Goal: Transaction & Acquisition: Obtain resource

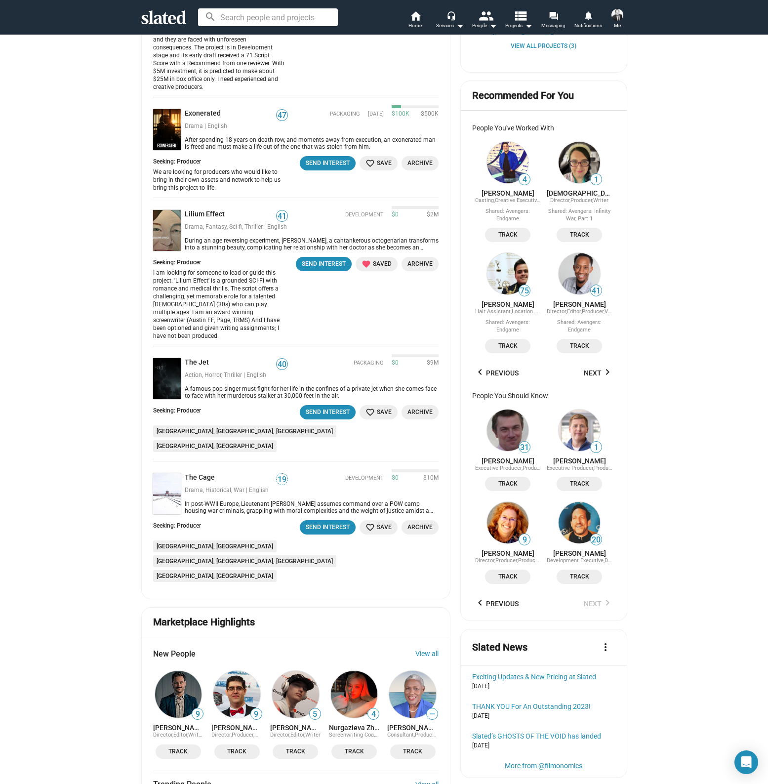
scroll to position [562, 0]
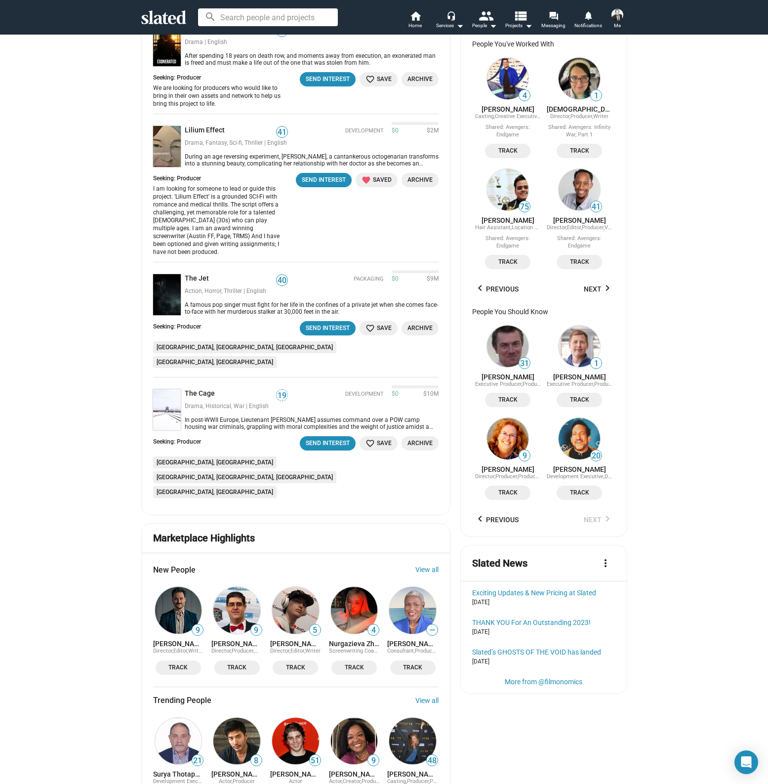
click at [168, 389] on img at bounding box center [167, 409] width 28 height 41
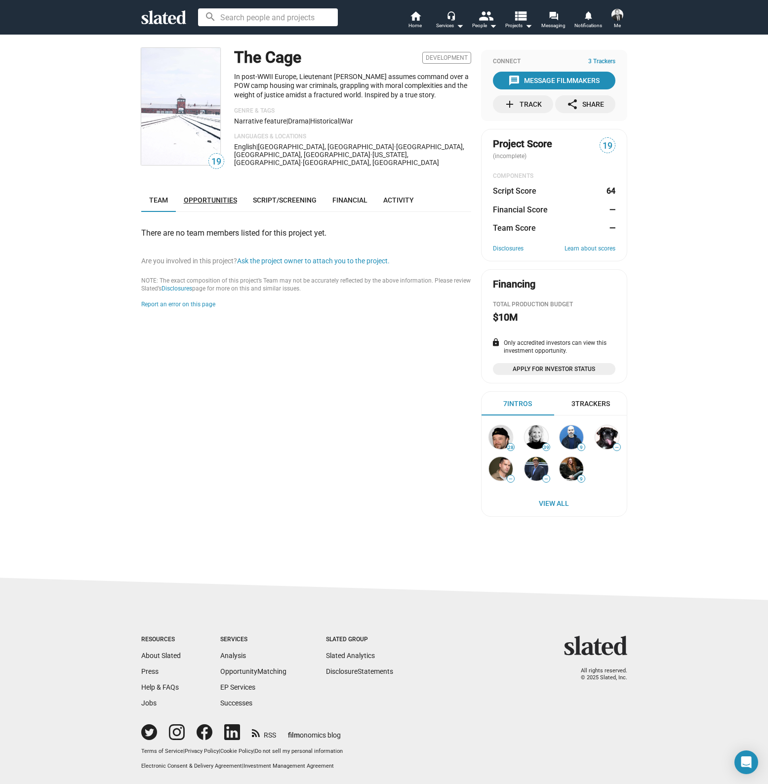
click at [208, 196] on span "Opportunities" at bounding box center [210, 200] width 53 height 8
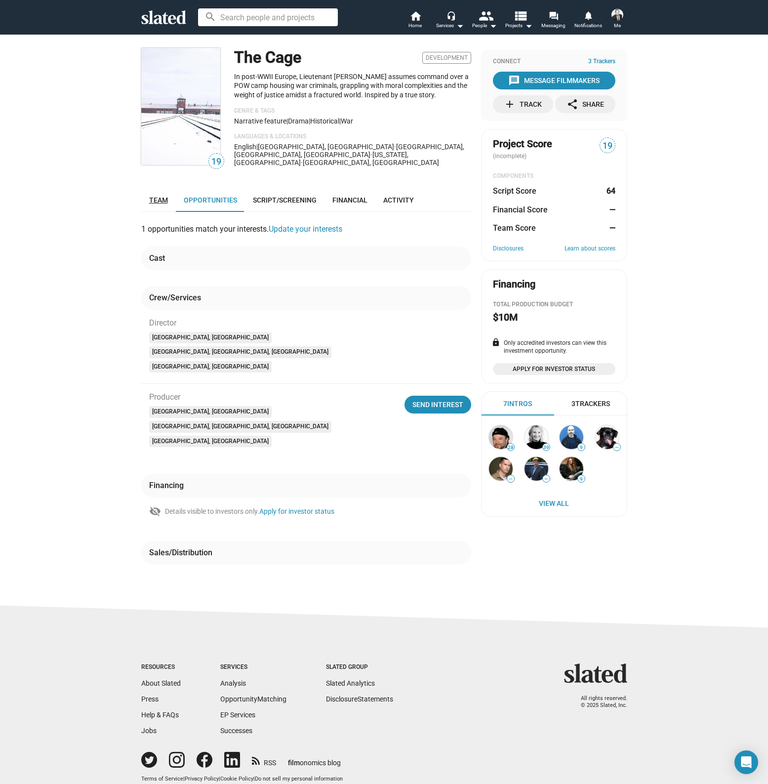
click at [165, 196] on span "Team" at bounding box center [158, 200] width 19 height 8
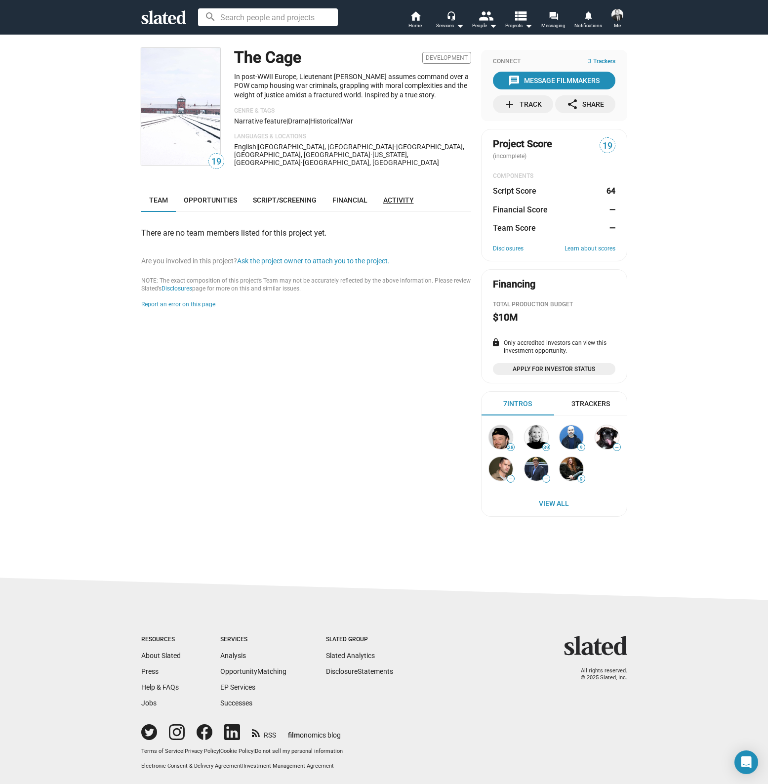
click at [388, 196] on span "Activity" at bounding box center [398, 200] width 31 height 8
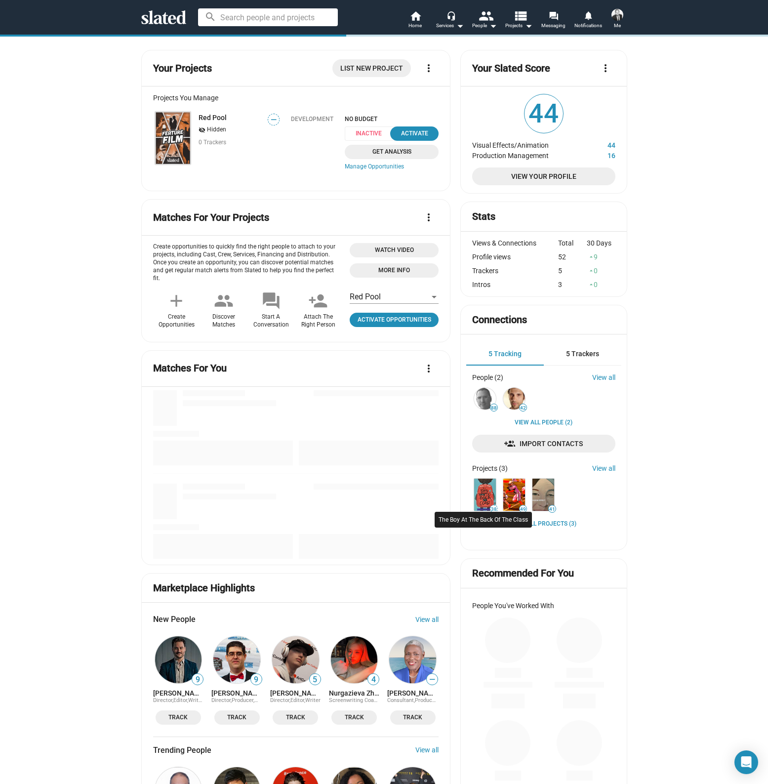
click at [494, 490] on img at bounding box center [485, 495] width 22 height 32
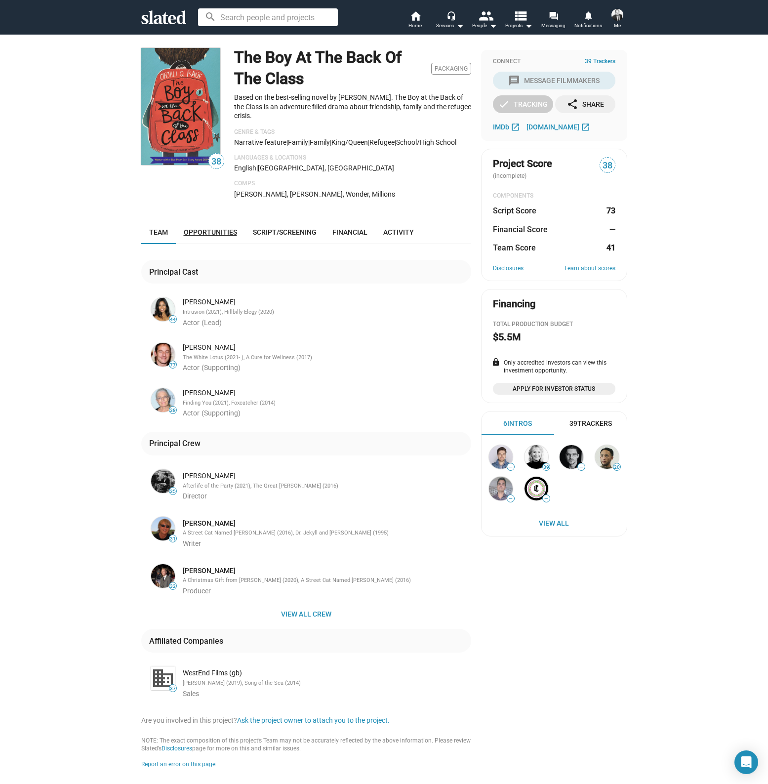
click at [208, 236] on span "Opportunities" at bounding box center [210, 232] width 53 height 8
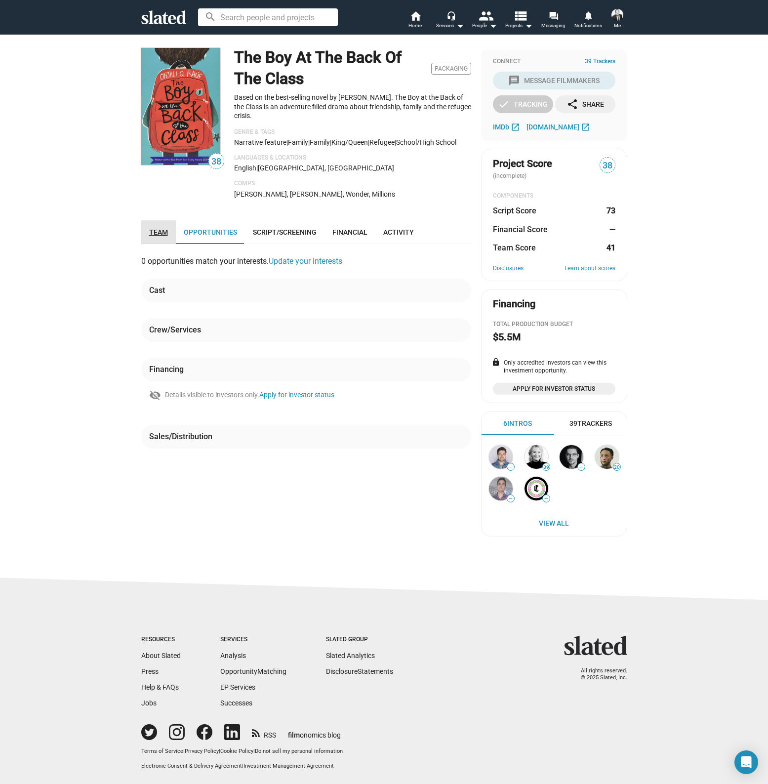
click at [159, 243] on link "Team" at bounding box center [158, 232] width 35 height 24
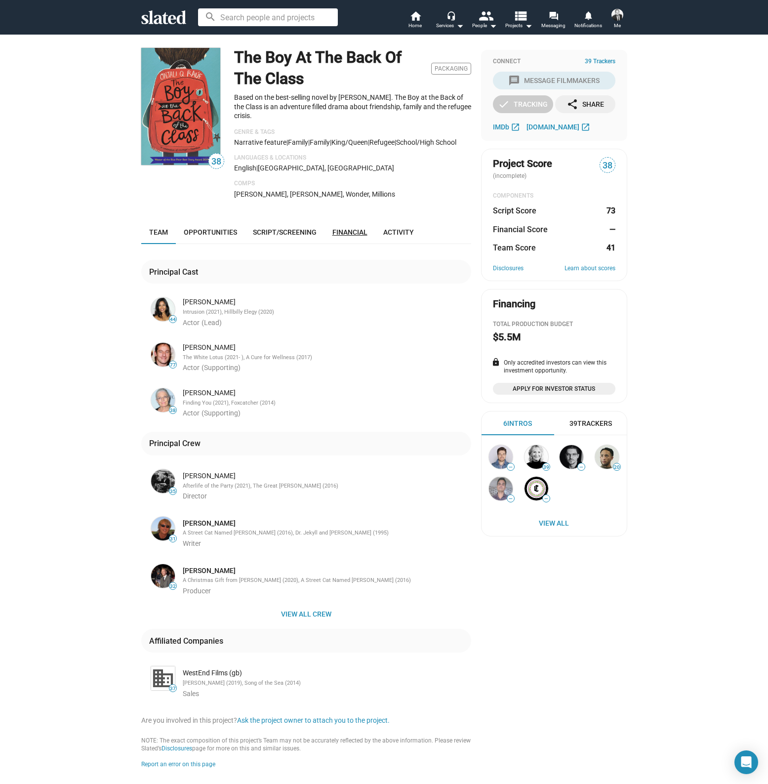
click at [343, 236] on span "Financial" at bounding box center [350, 232] width 35 height 8
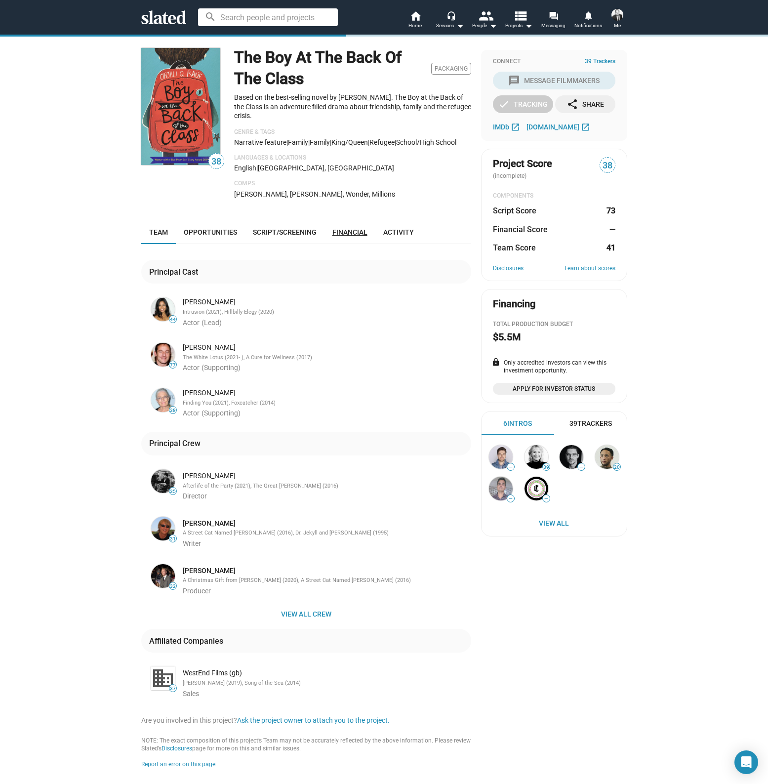
scroll to position [55, 0]
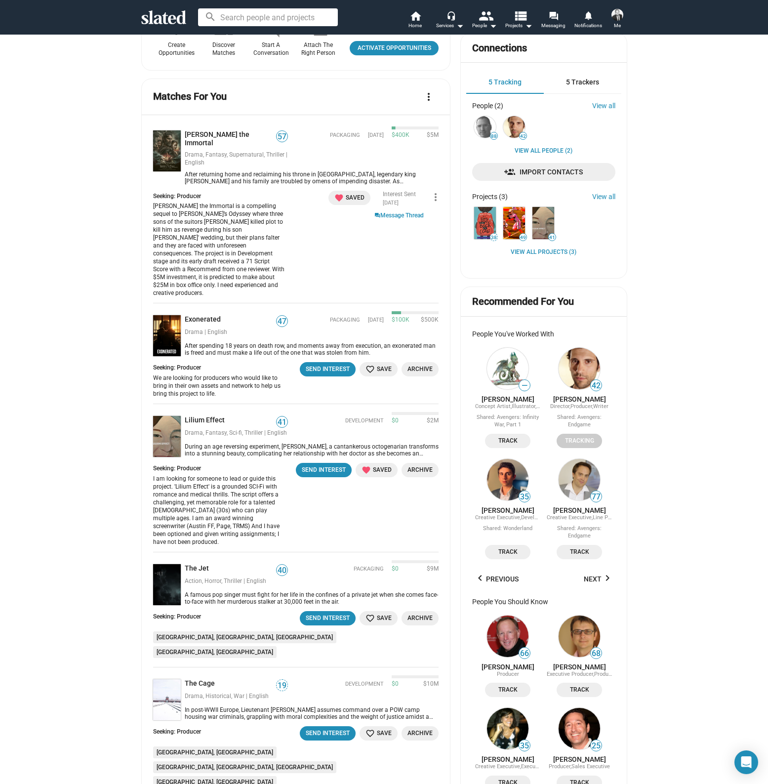
scroll to position [401, 0]
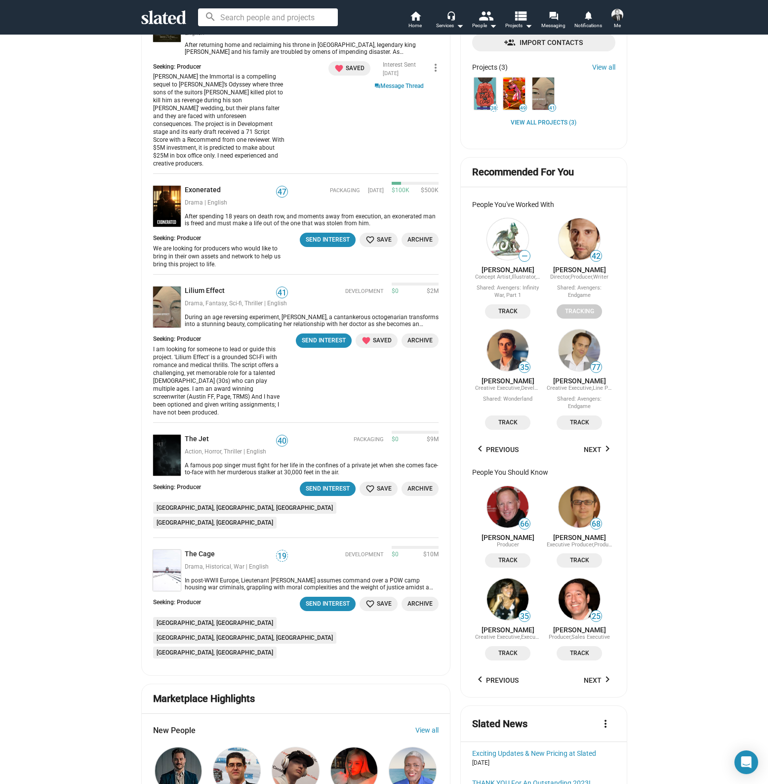
click at [167, 435] on img at bounding box center [167, 455] width 28 height 41
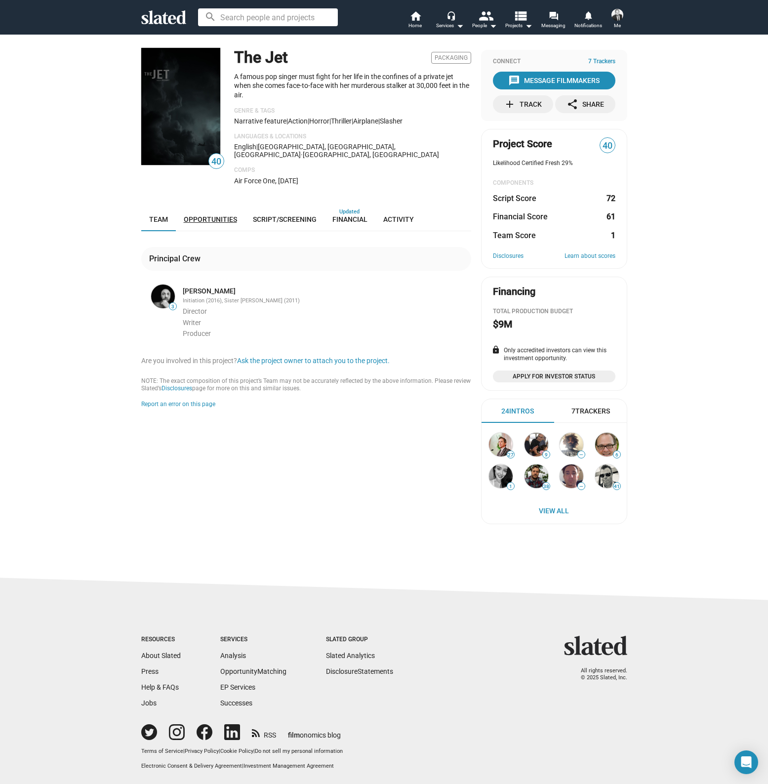
click at [226, 215] on span "Opportunities" at bounding box center [210, 219] width 53 height 8
click at [516, 17] on mat-icon "view_list" at bounding box center [520, 15] width 14 height 14
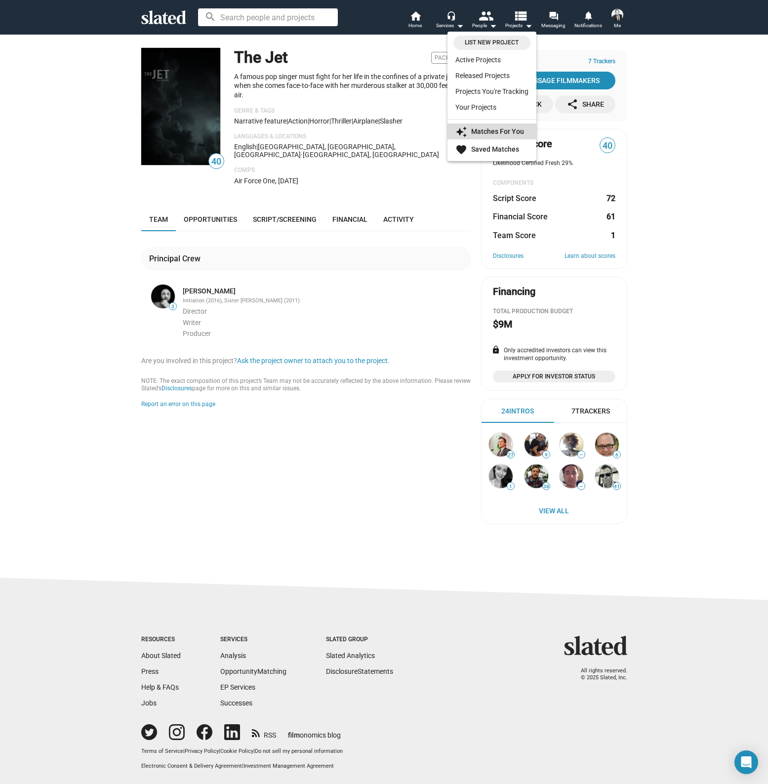
click at [494, 132] on strong "Matches For You" at bounding box center [497, 131] width 53 height 8
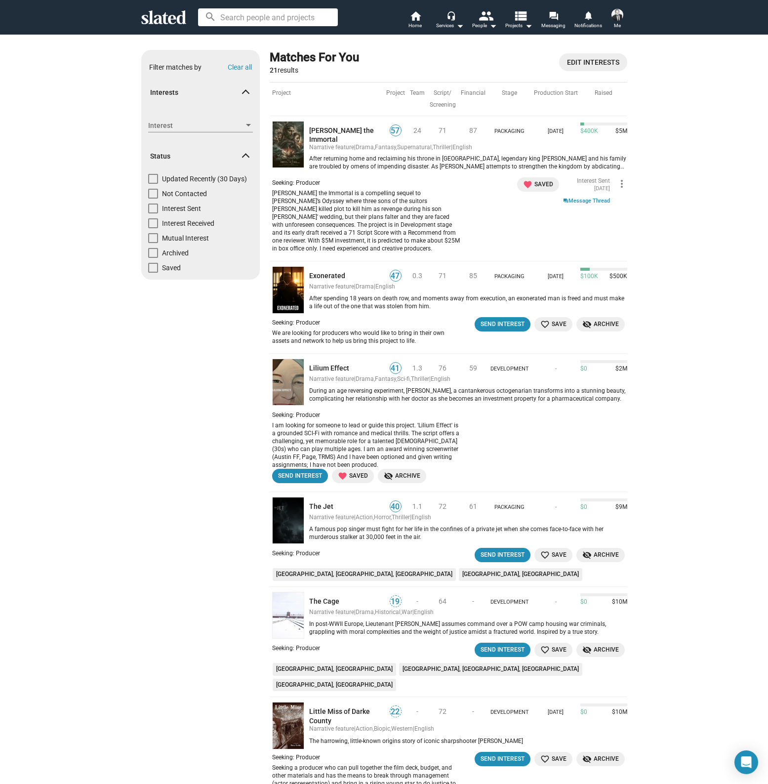
click at [291, 146] on img at bounding box center [288, 144] width 32 height 47
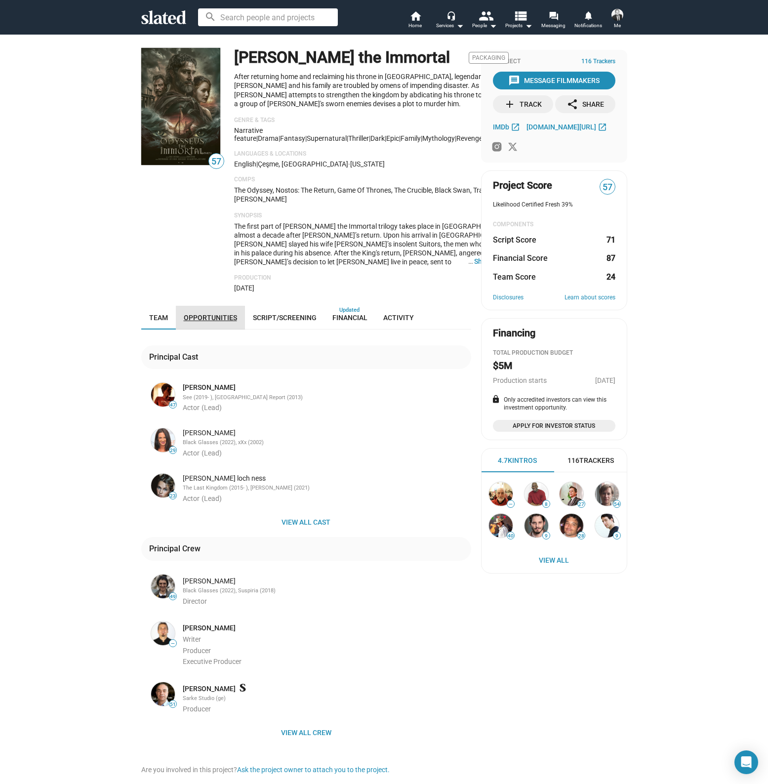
click at [216, 315] on span "Opportunities" at bounding box center [210, 318] width 53 height 8
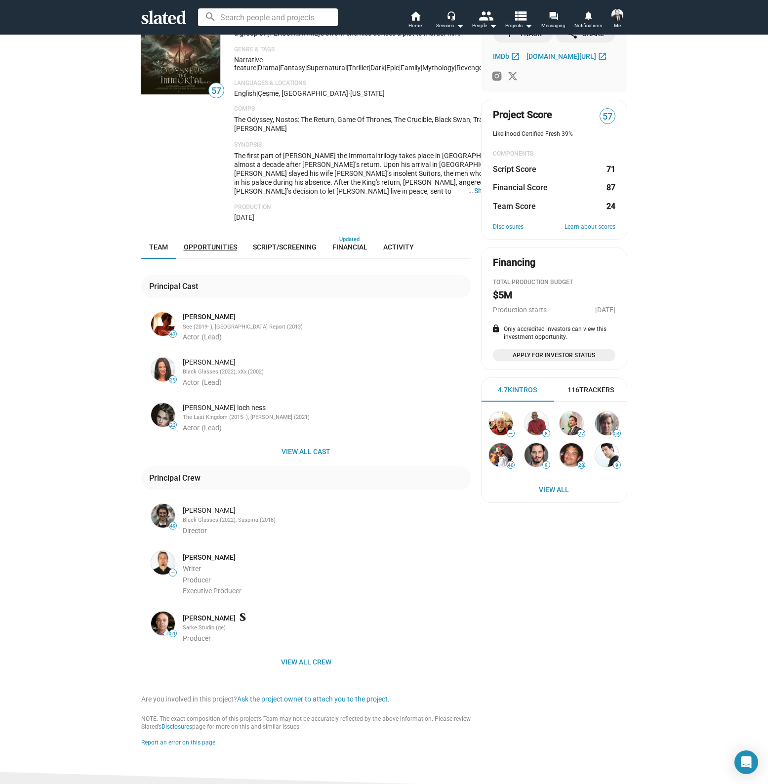
scroll to position [126, 0]
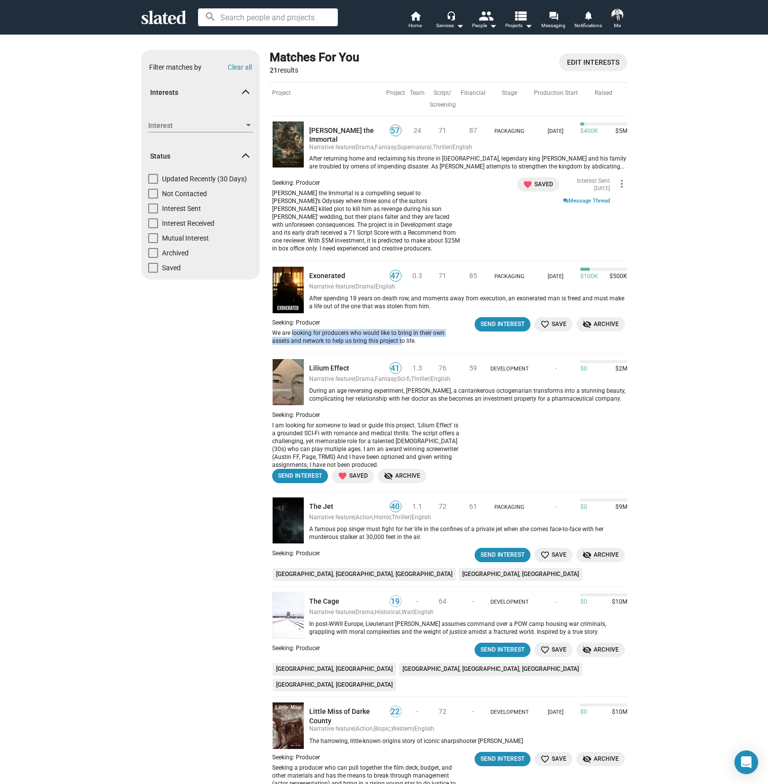
drag, startPoint x: 291, startPoint y: 324, endPoint x: 399, endPoint y: 334, distance: 108.2
click at [399, 334] on div "We are looking for producers who would like to bring in their own assets and ne…" at bounding box center [366, 337] width 188 height 16
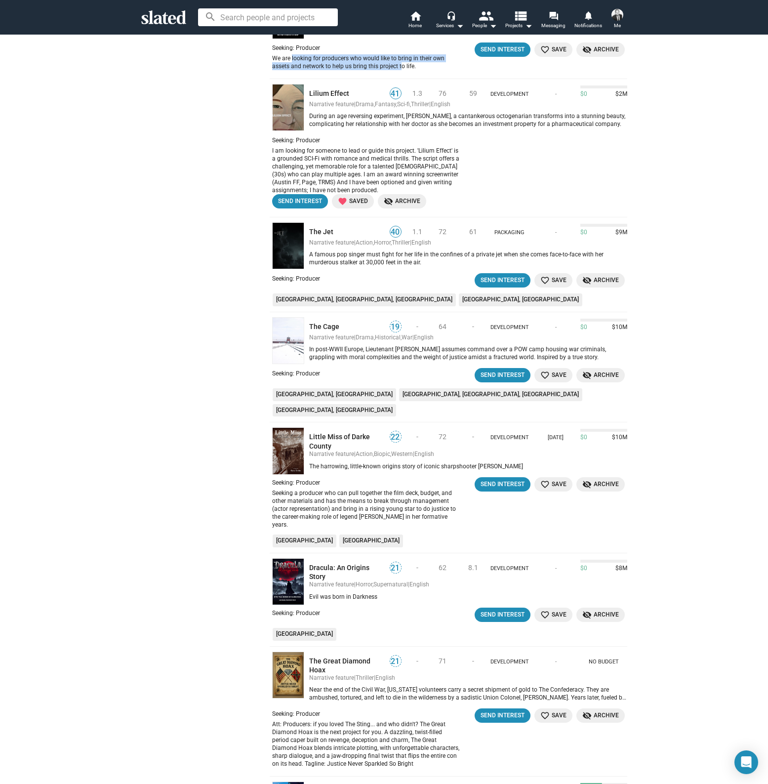
scroll to position [368, 0]
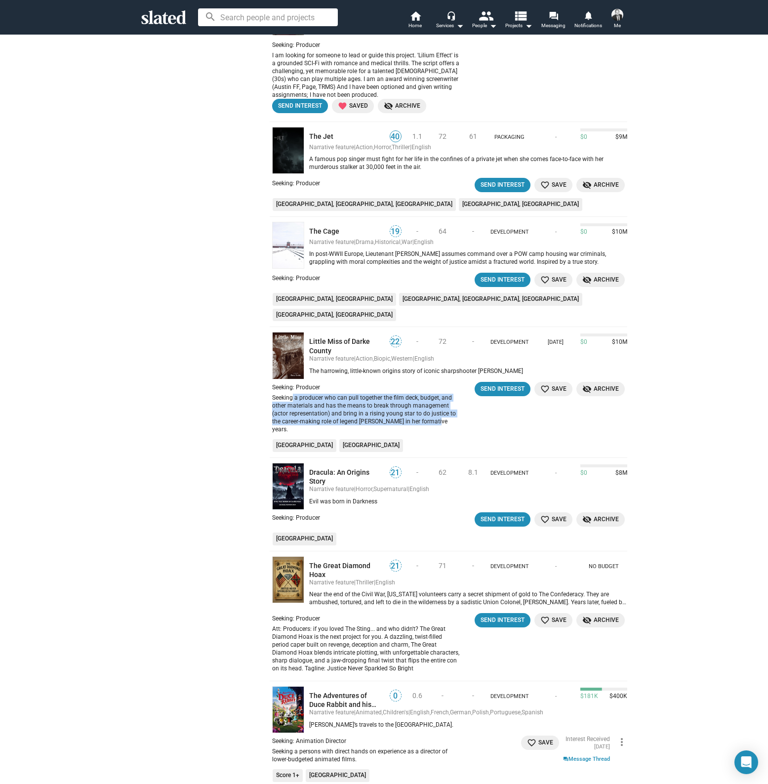
drag, startPoint x: 294, startPoint y: 354, endPoint x: 413, endPoint y: 371, distance: 120.8
click at [429, 394] on div "Seeking a producer who can pull together the film deck, budget, and other mater…" at bounding box center [366, 414] width 188 height 40
click at [413, 394] on div "Seeking a producer who can pull together the film deck, budget, and other mater…" at bounding box center [366, 414] width 188 height 40
click at [361, 337] on link "Little Miss of Darke County" at bounding box center [346, 346] width 75 height 18
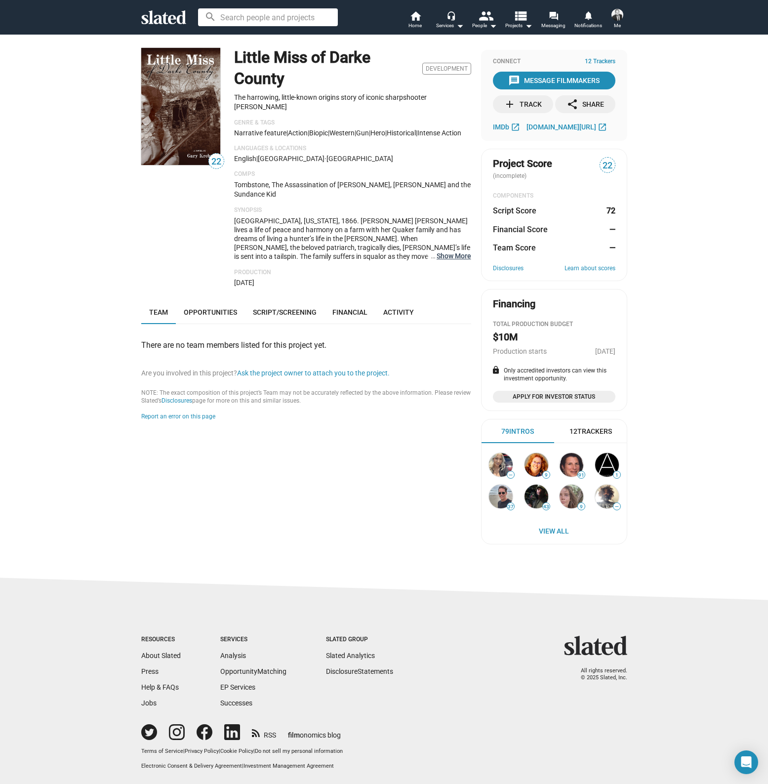
click at [470, 252] on button "… Show More" at bounding box center [454, 256] width 35 height 9
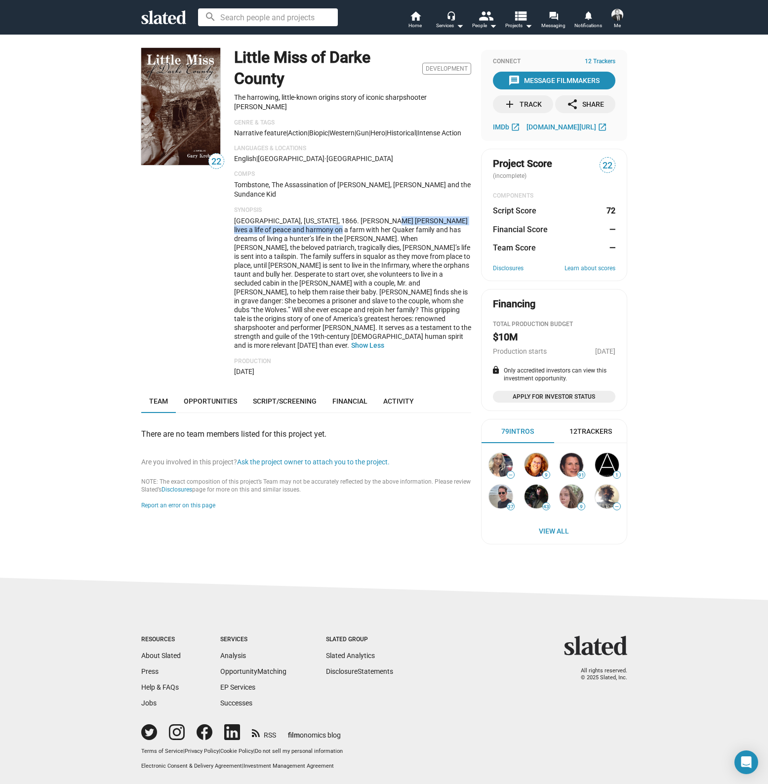
drag, startPoint x: 390, startPoint y: 219, endPoint x: 318, endPoint y: 225, distance: 71.9
click at [318, 225] on span "[GEOGRAPHIC_DATA], [US_STATE], 1866. [PERSON_NAME] [PERSON_NAME] lives a life o…" at bounding box center [352, 283] width 237 height 132
click at [227, 389] on link "Opportunities" at bounding box center [210, 401] width 69 height 24
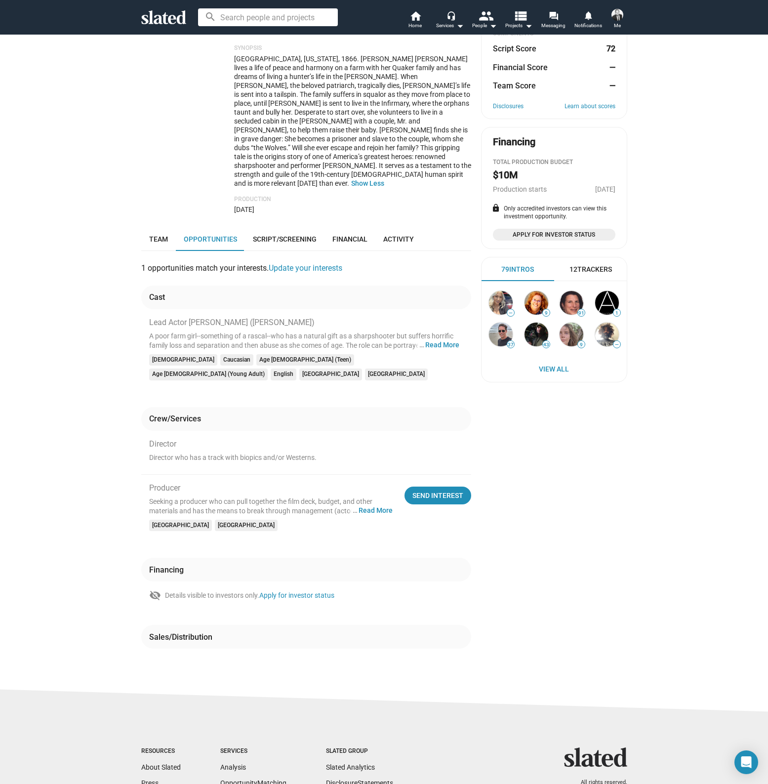
scroll to position [206, 0]
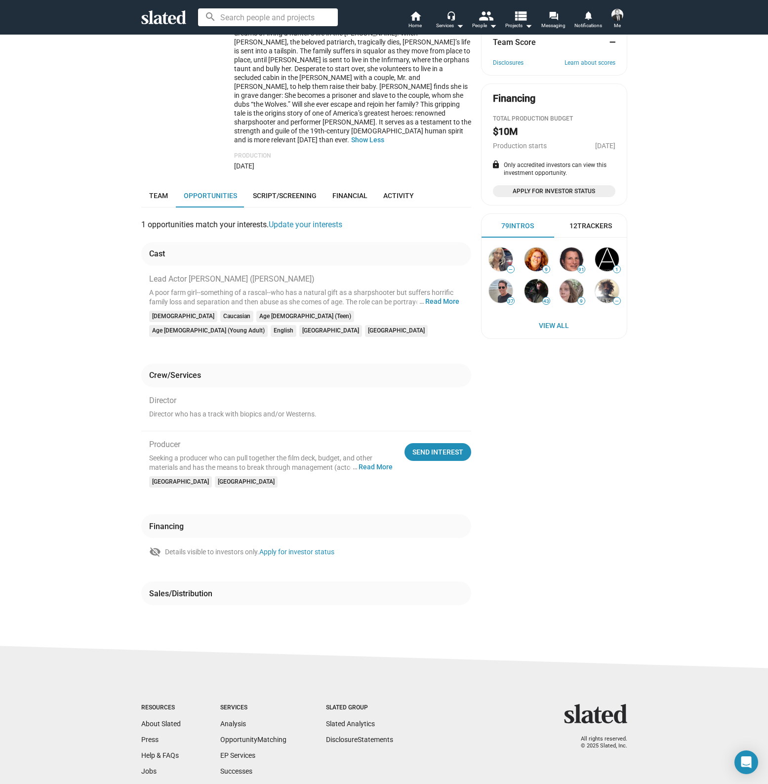
click at [392, 463] on button "… Read More" at bounding box center [376, 467] width 34 height 9
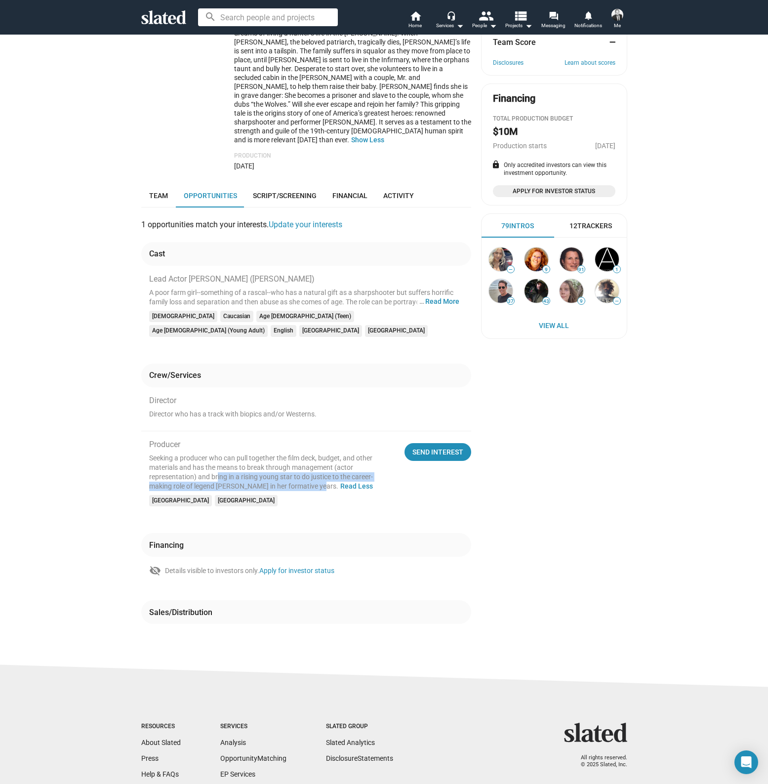
drag, startPoint x: 234, startPoint y: 438, endPoint x: 319, endPoint y: 450, distance: 85.3
click at [319, 454] on div "Seeking a producer who can pull together the film deck, budget, and other mater…" at bounding box center [271, 473] width 244 height 38
click at [274, 454] on div "Seeking a producer who can pull together the film deck, budget, and other mater…" at bounding box center [271, 473] width 244 height 38
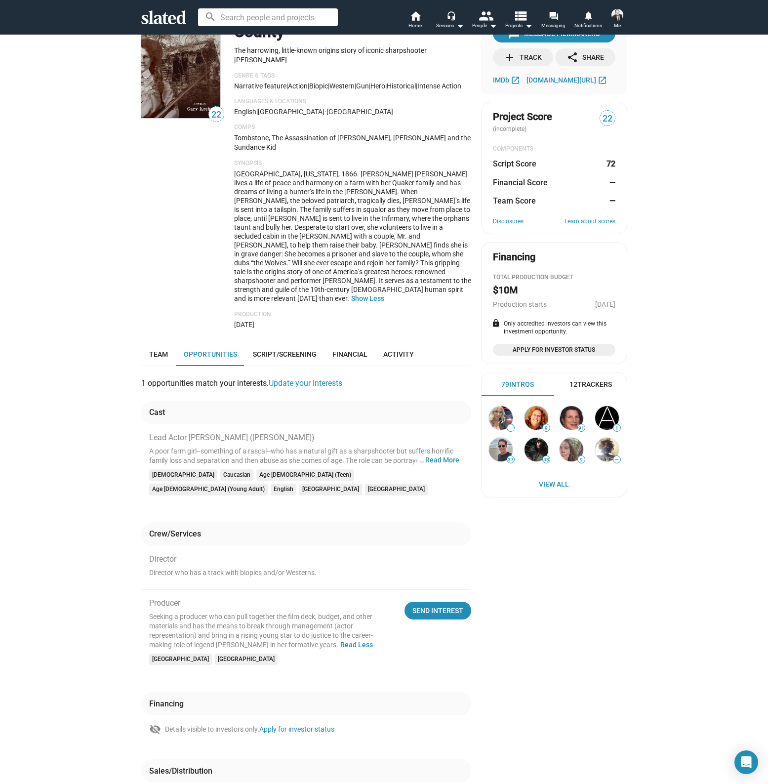
scroll to position [0, 0]
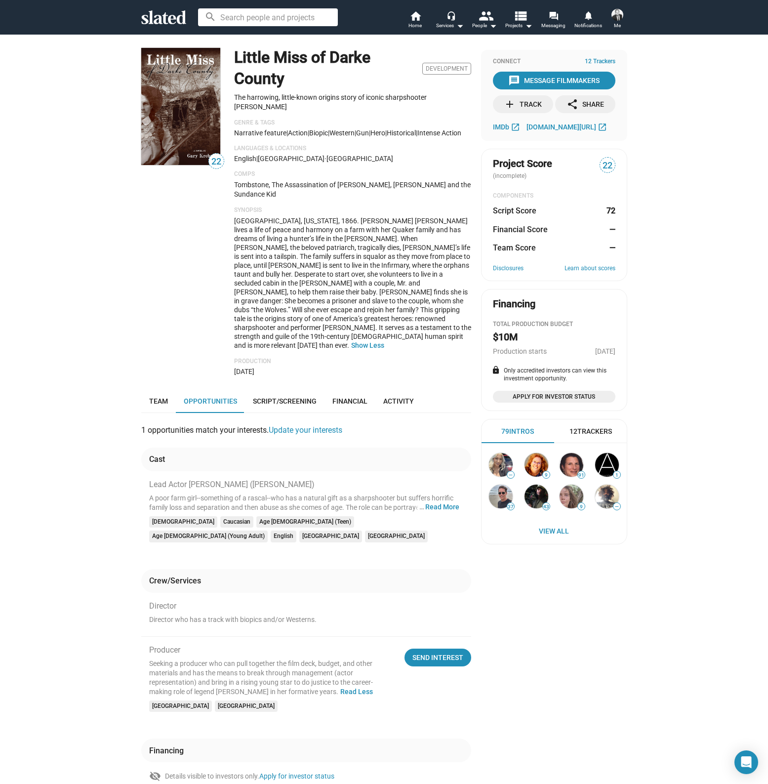
click at [526, 100] on div "add Track" at bounding box center [523, 104] width 38 height 18
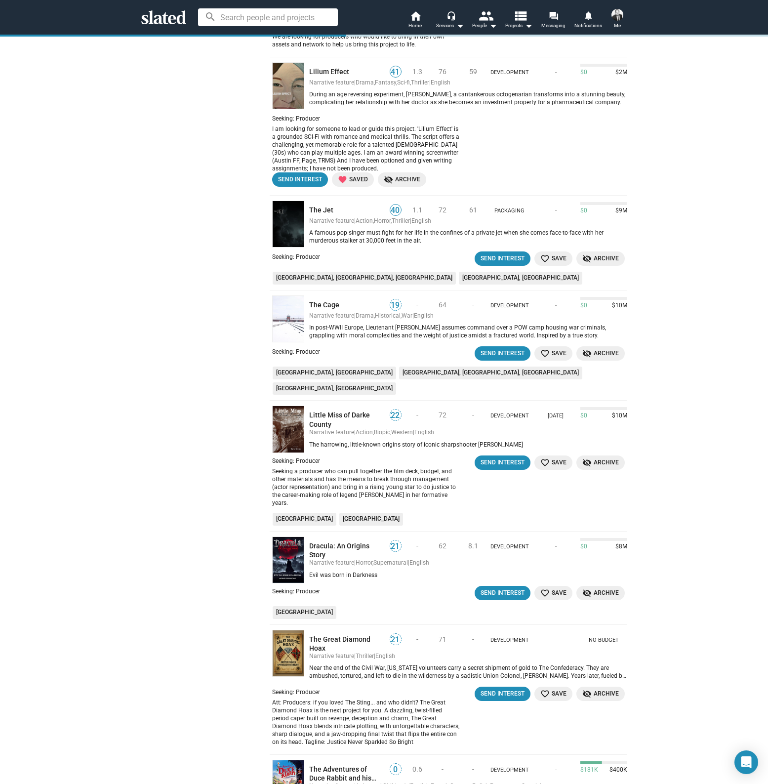
scroll to position [344, 0]
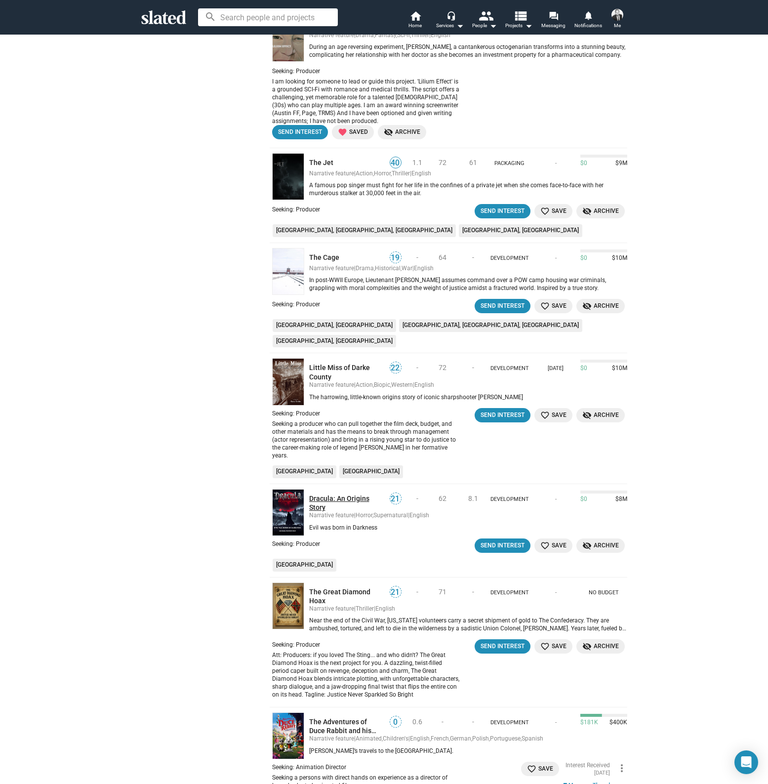
click at [358, 494] on link "Dracula: An Origins Story" at bounding box center [346, 503] width 75 height 18
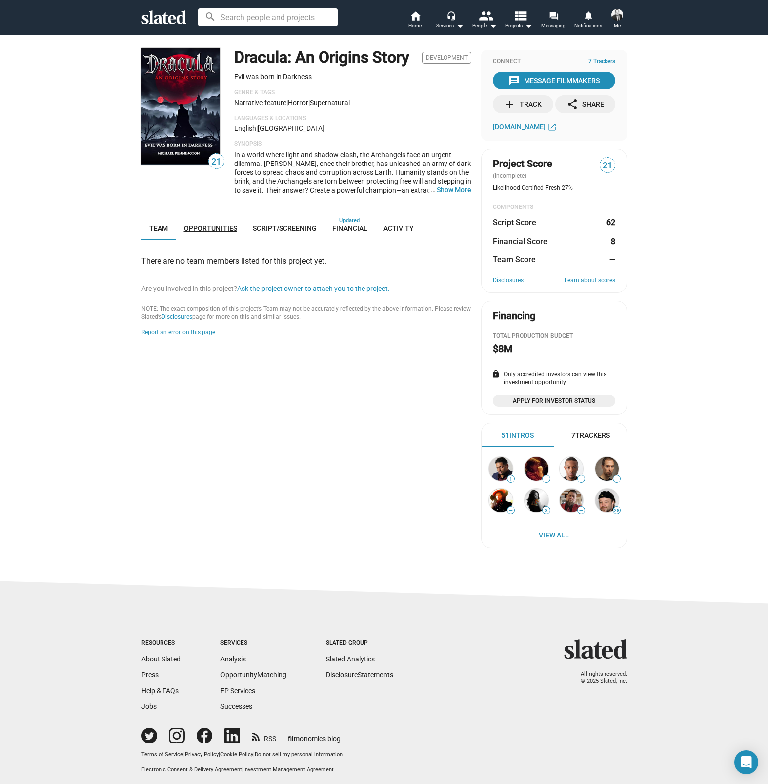
click at [224, 232] on span "Opportunities" at bounding box center [210, 228] width 53 height 8
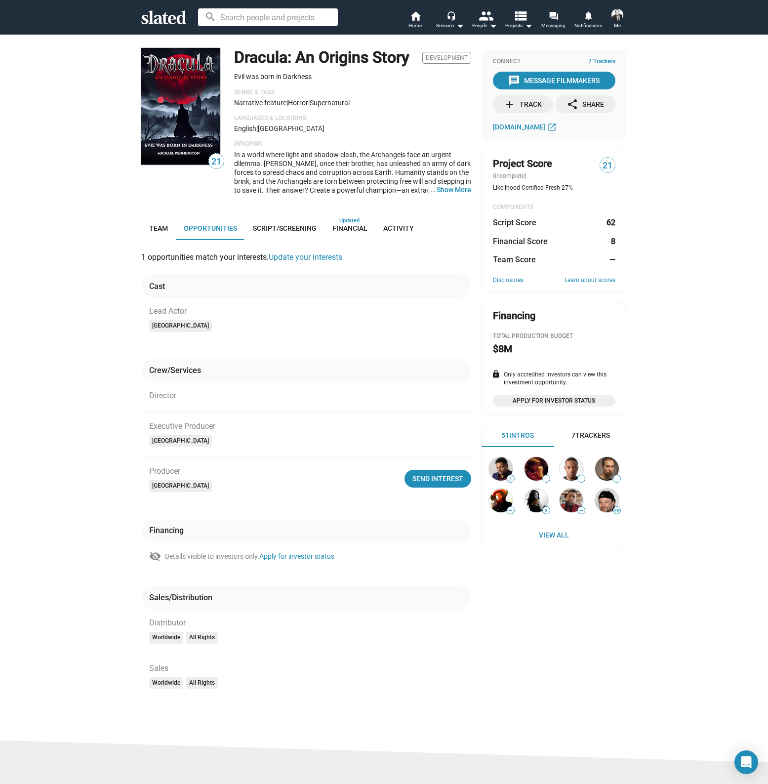
click at [459, 194] on button "… Show More" at bounding box center [454, 189] width 35 height 9
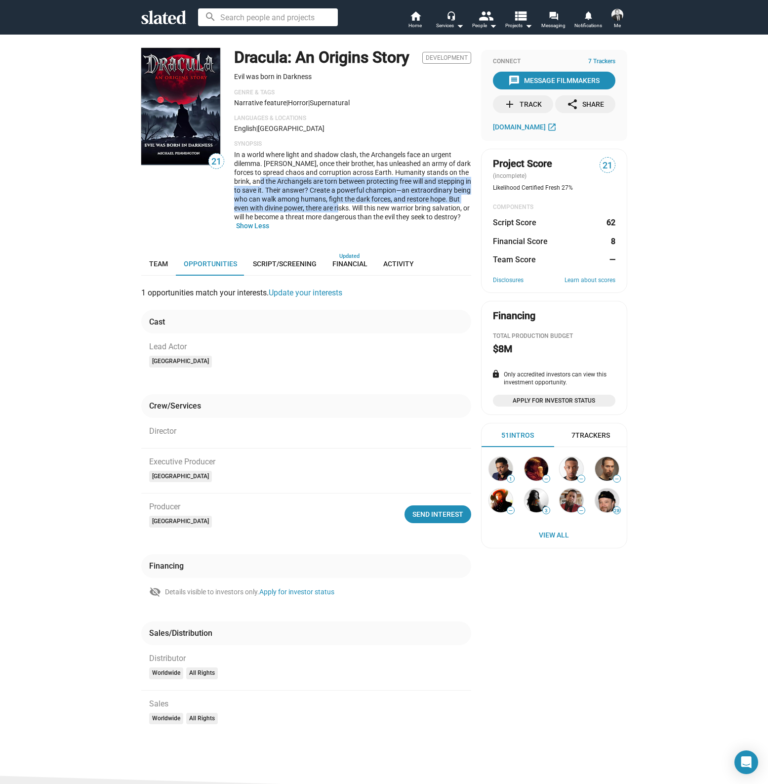
drag, startPoint x: 248, startPoint y: 201, endPoint x: 341, endPoint y: 224, distance: 96.2
click at [341, 221] on span "In a world where light and shadow clash, the Archangels face an urgent dilemma.…" at bounding box center [352, 186] width 237 height 70
click at [403, 230] on div "In a world where light and shadow clash, the Archangels face an urgent dilemma.…" at bounding box center [352, 190] width 237 height 80
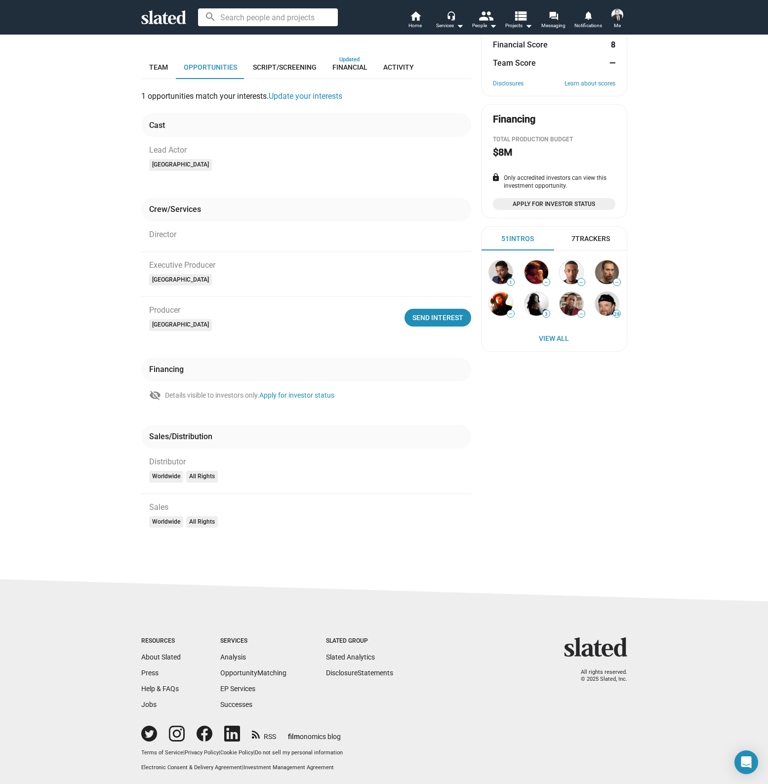
scroll to position [214, 0]
